Goal: Transaction & Acquisition: Purchase product/service

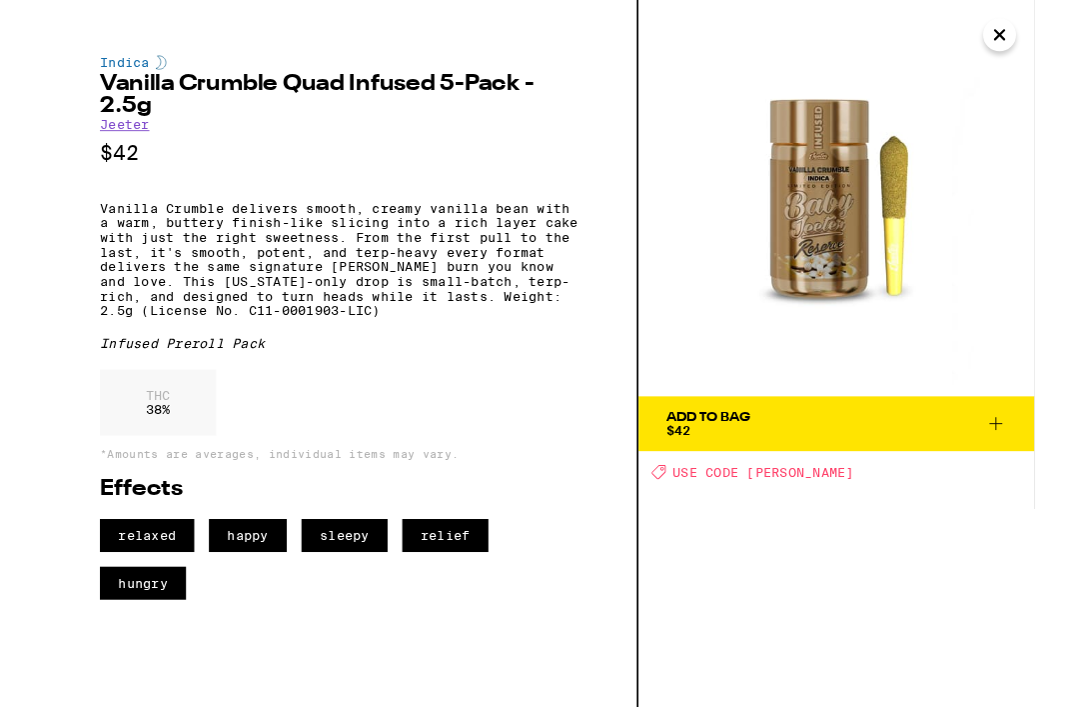
click at [1048, 54] on button "Close" at bounding box center [1041, 38] width 36 height 36
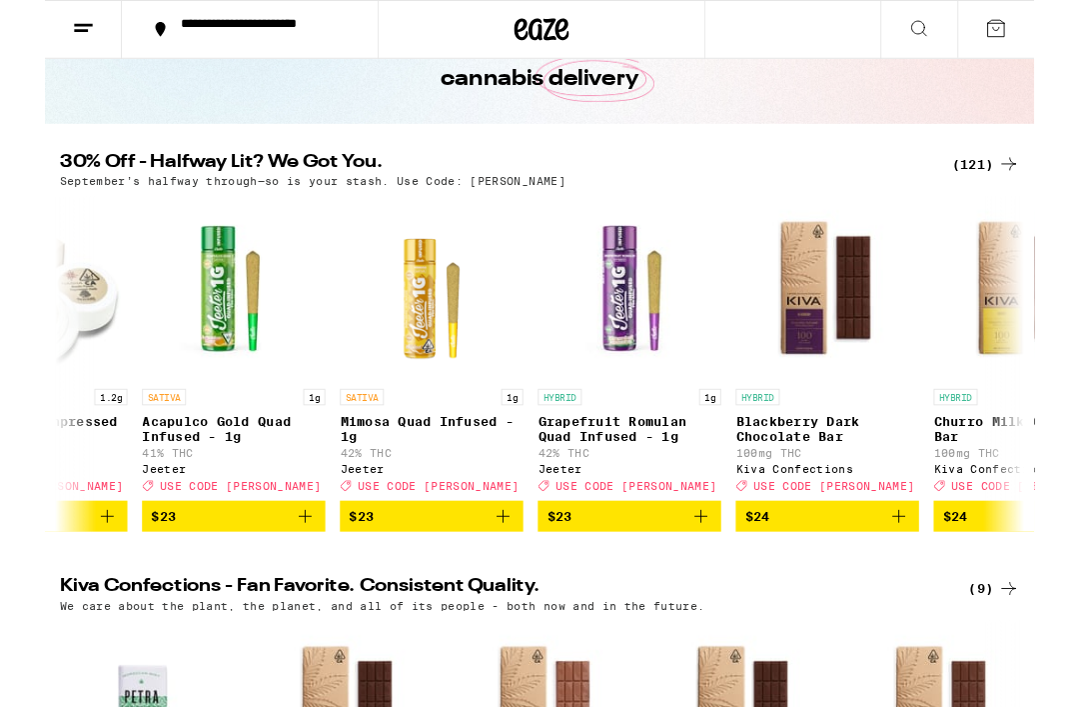
scroll to position [0, 11570]
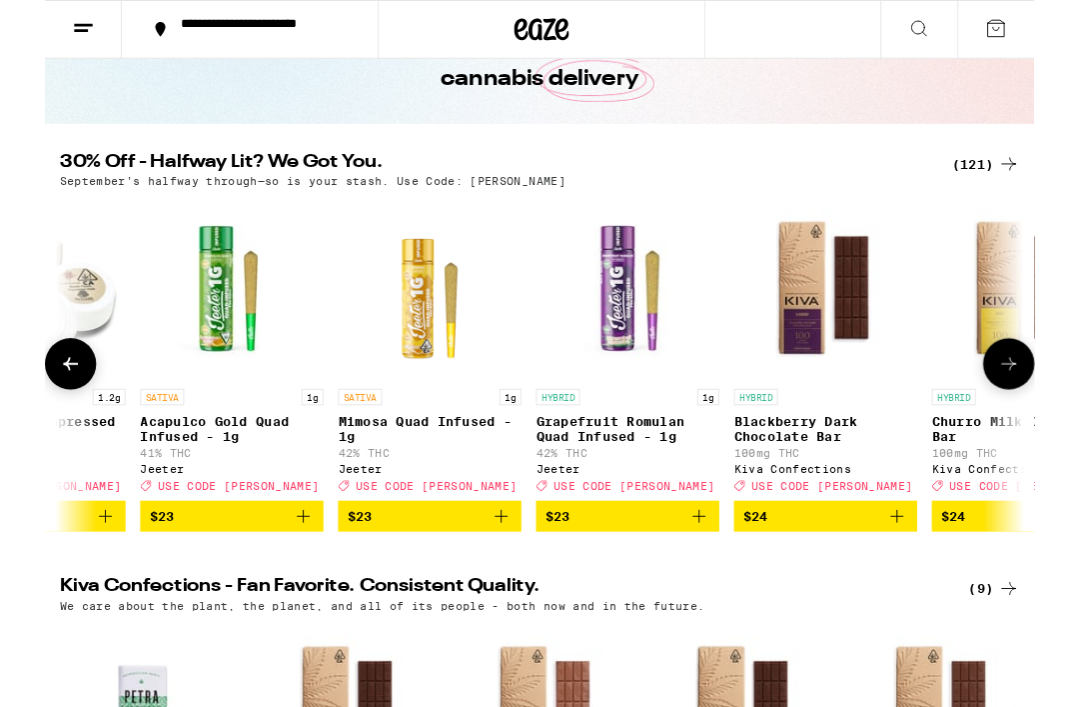
click at [649, 484] on p "Grapefruit Romulan Quad Infused - 1g" at bounding box center [636, 468] width 200 height 32
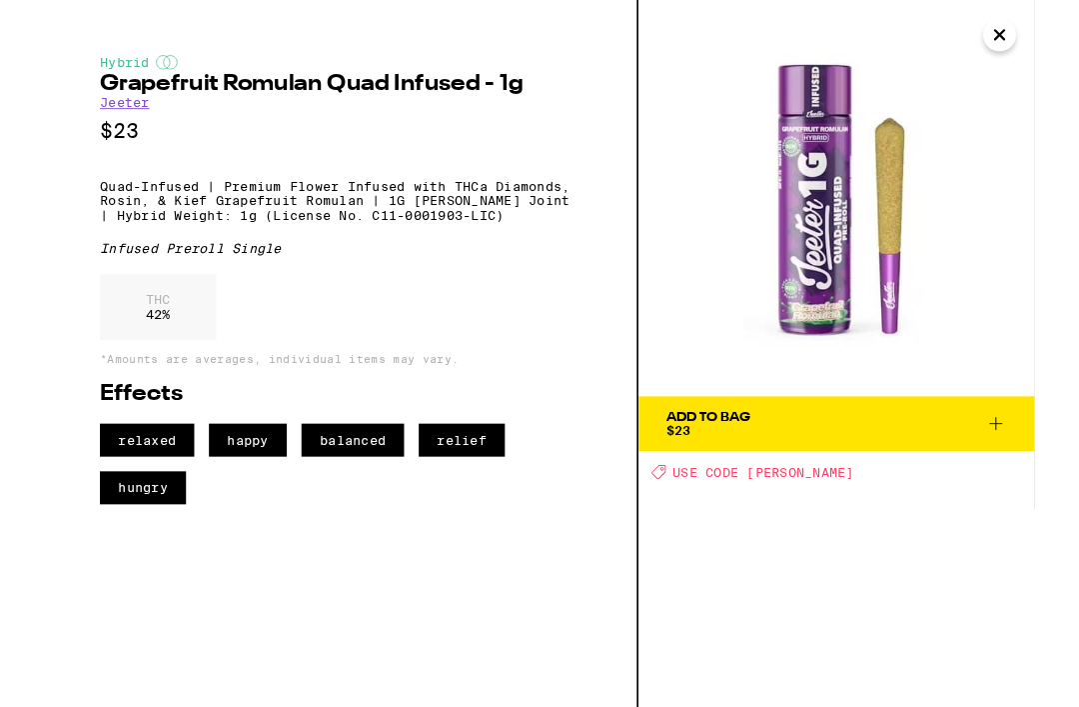
click at [1049, 42] on icon "Close" at bounding box center [1041, 38] width 24 height 30
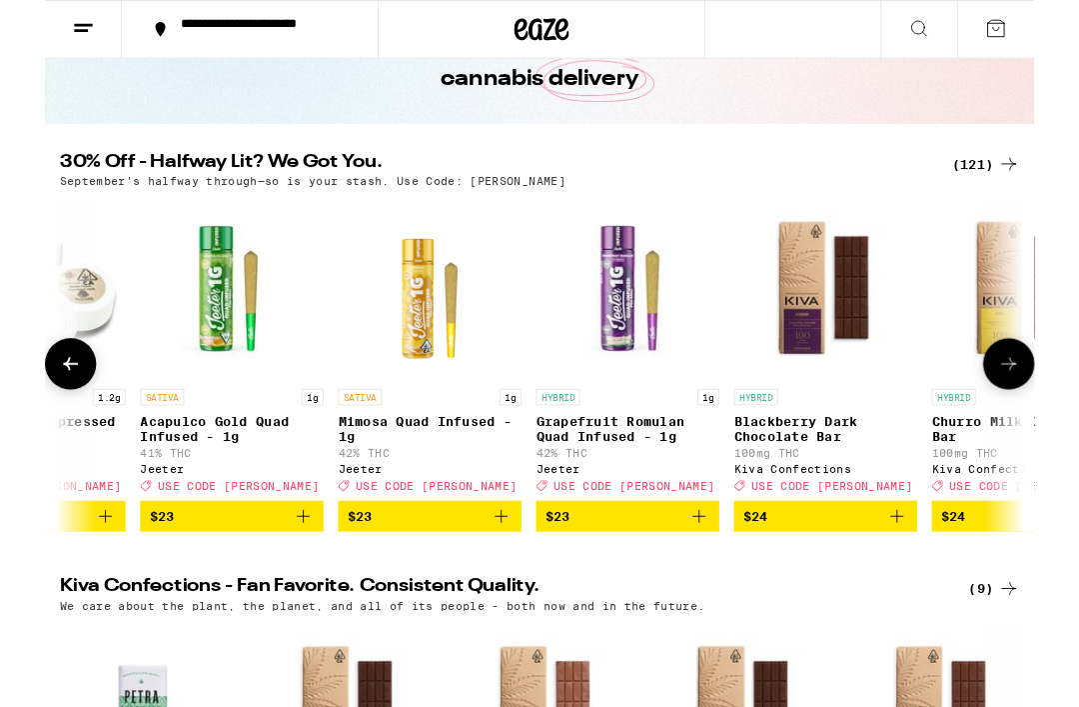
click at [438, 354] on img "Open page for Mimosa Quad Infused - 1g from Jeeter" at bounding box center [420, 314] width 200 height 200
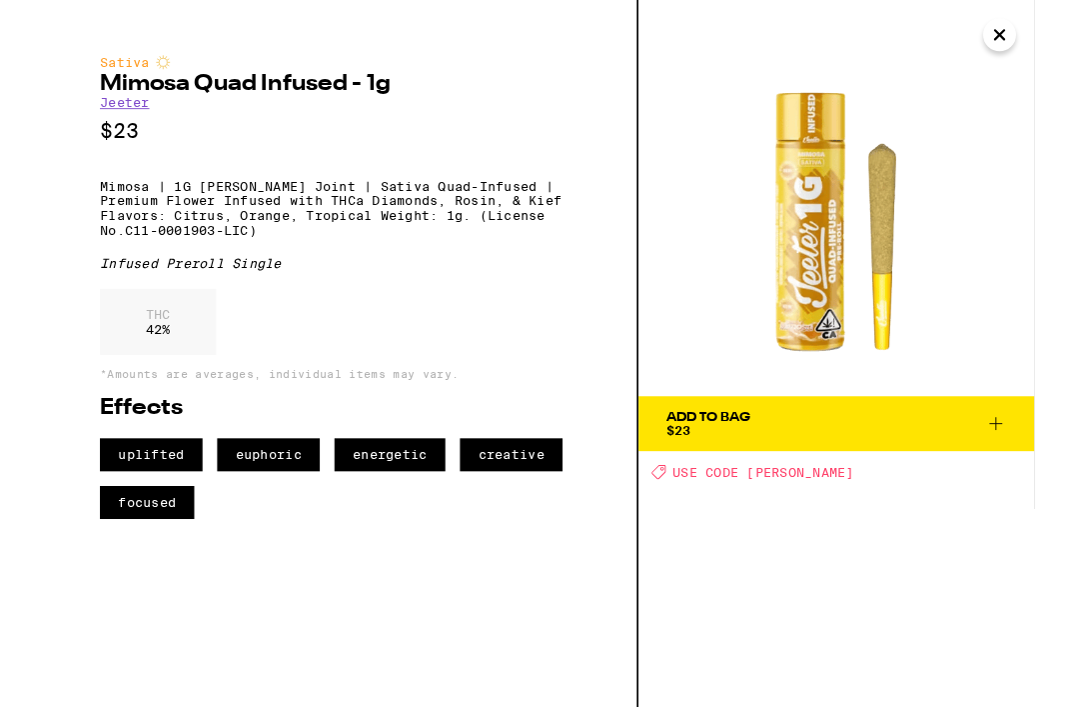
click at [1045, 45] on icon "Close" at bounding box center [1041, 38] width 24 height 30
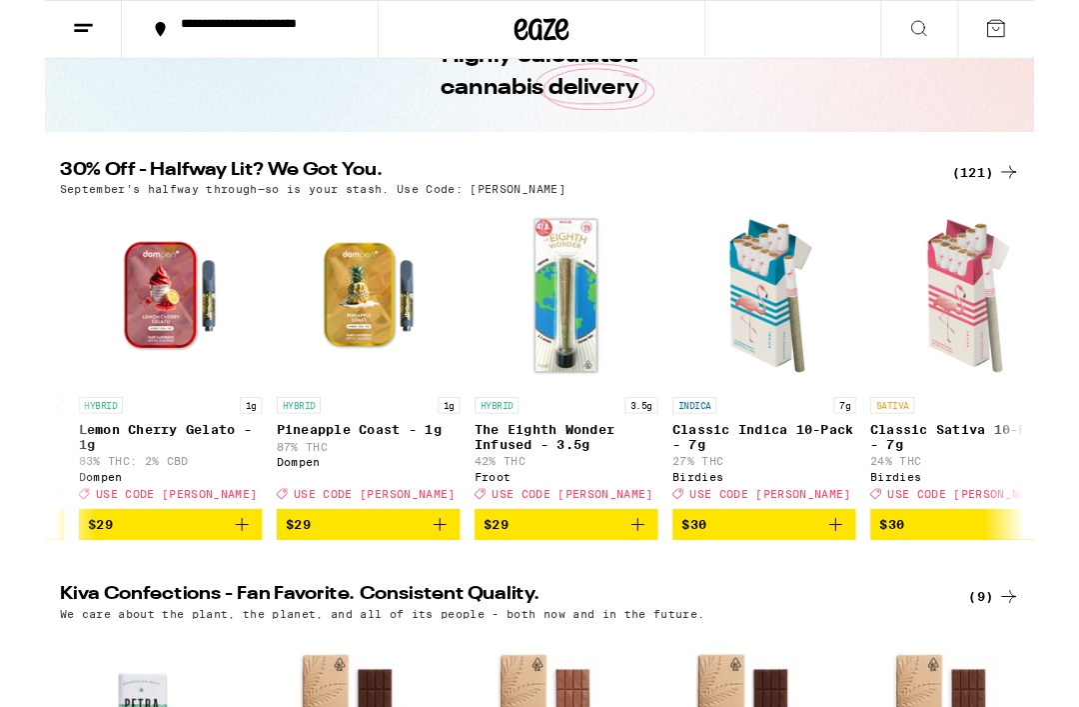
scroll to position [0, 15308]
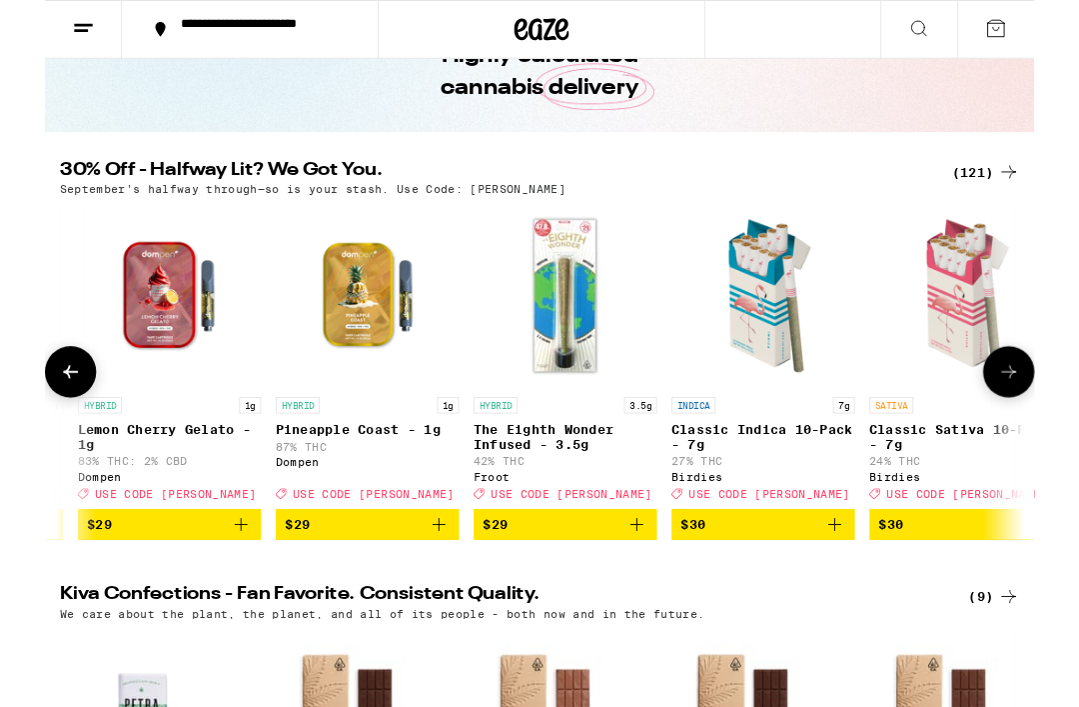
click at [825, 481] on p "Classic Indica 10-Pack - 7g" at bounding box center [784, 477] width 200 height 32
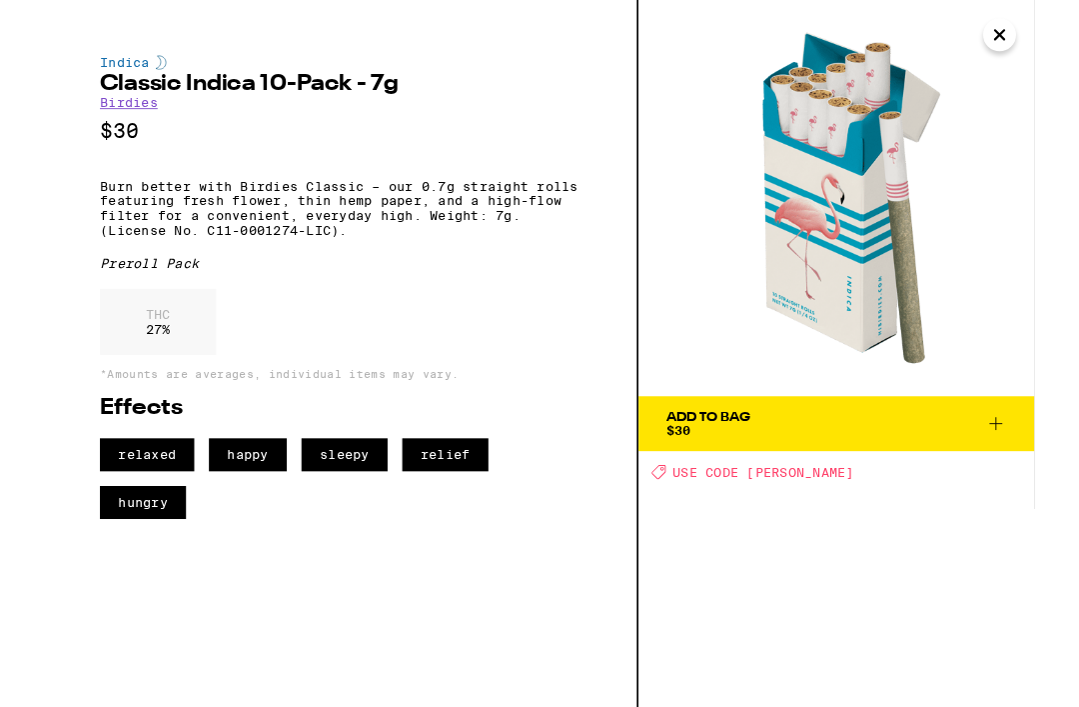
click at [1057, 56] on img at bounding box center [864, 216] width 432 height 432
click at [1049, 42] on icon "Close" at bounding box center [1041, 38] width 24 height 30
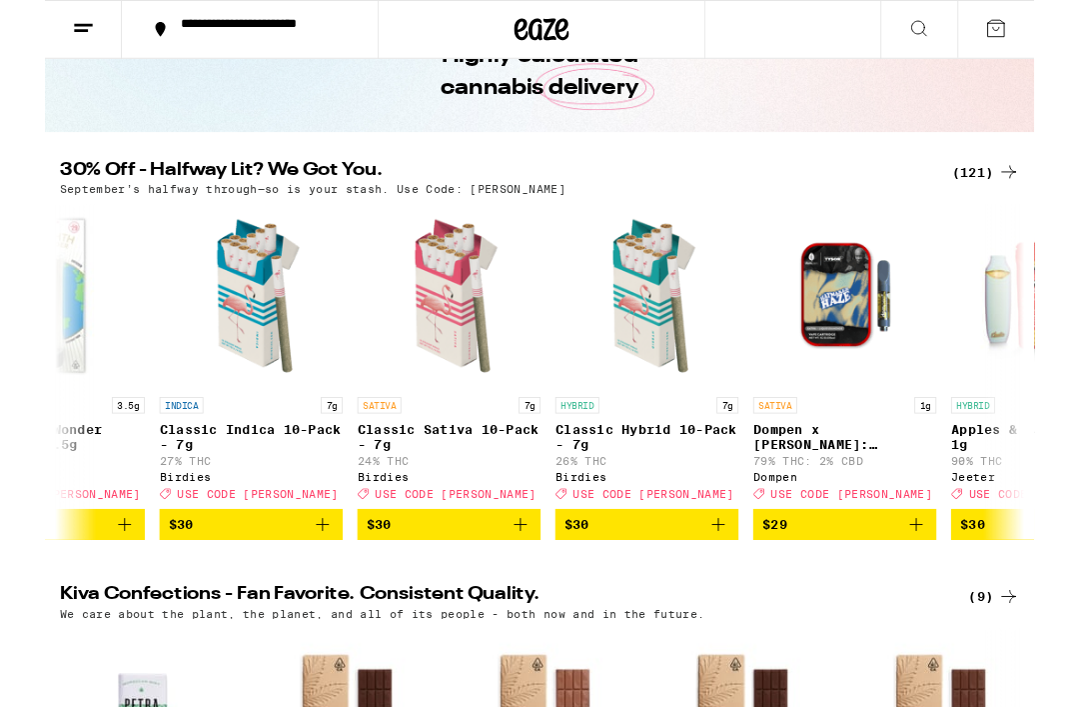
scroll to position [0, 15871]
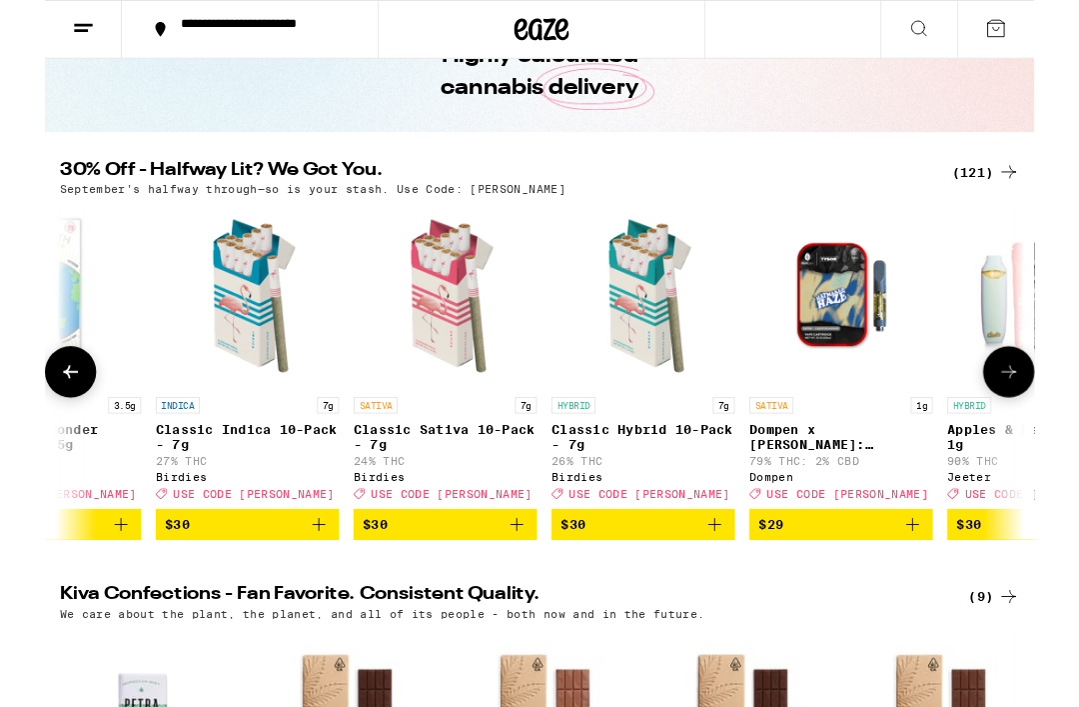
click at [672, 348] on img "Open page for Classic Hybrid 10-Pack - 7g from Birdies" at bounding box center [653, 323] width 200 height 200
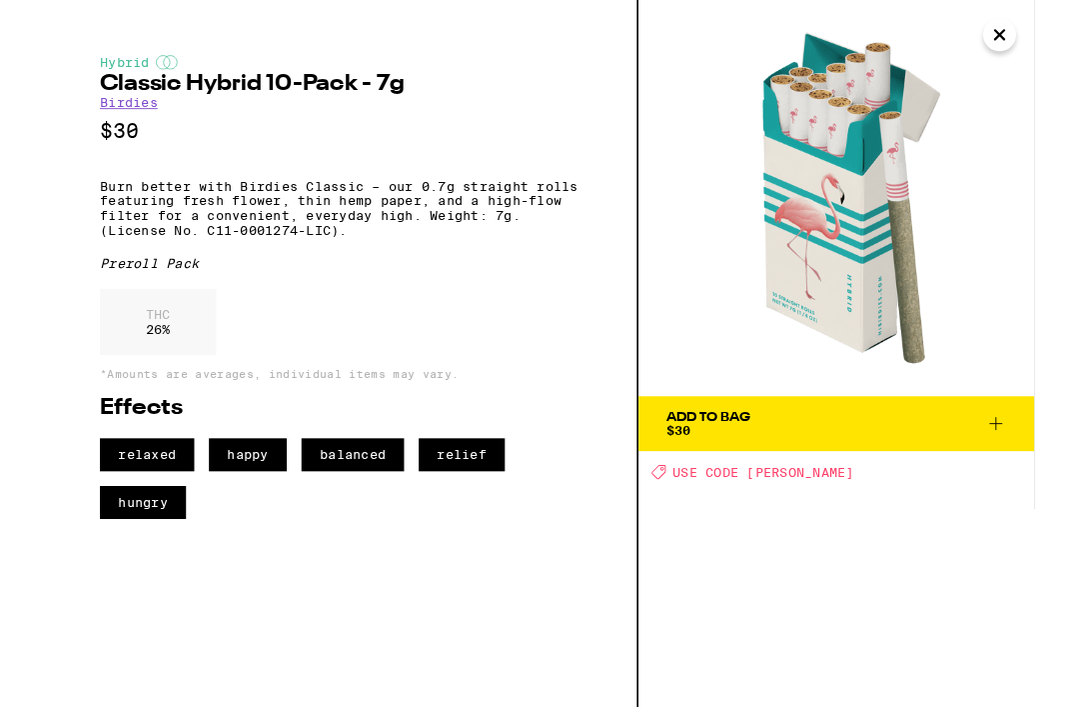
click at [1045, 33] on icon "Close" at bounding box center [1041, 38] width 10 height 10
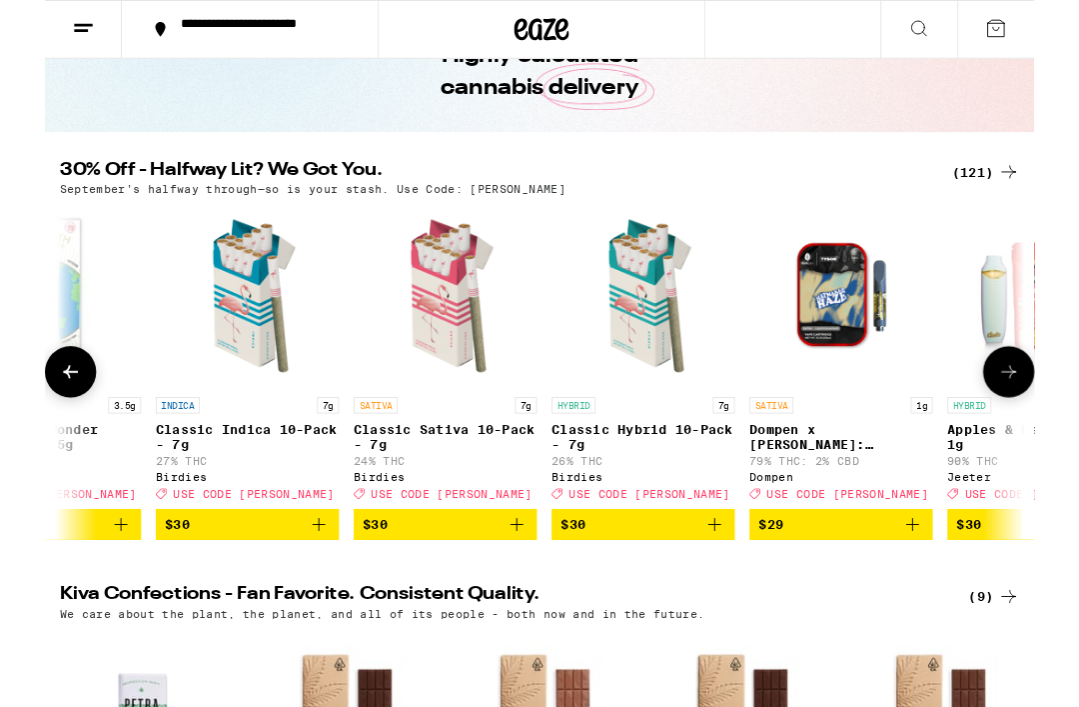
click at [247, 339] on img "Open page for Classic Indica 10-Pack - 7g from Birdies" at bounding box center [221, 323] width 200 height 200
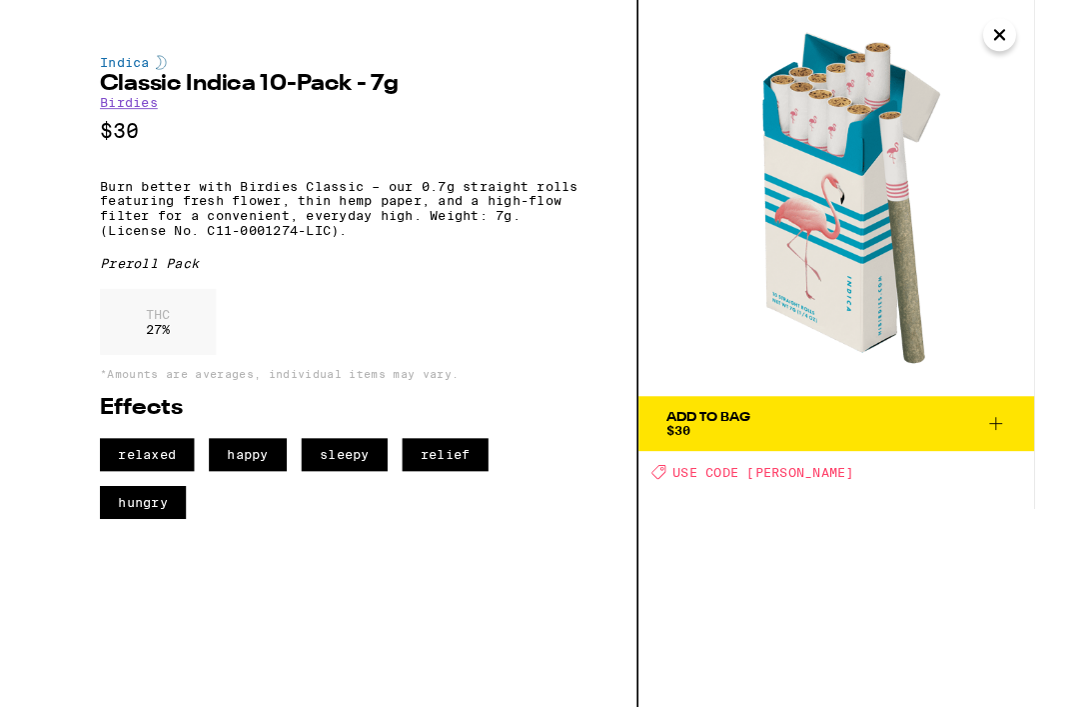
click at [1029, 38] on icon "Close" at bounding box center [1041, 38] width 24 height 30
